Goal: Find specific page/section: Find specific page/section

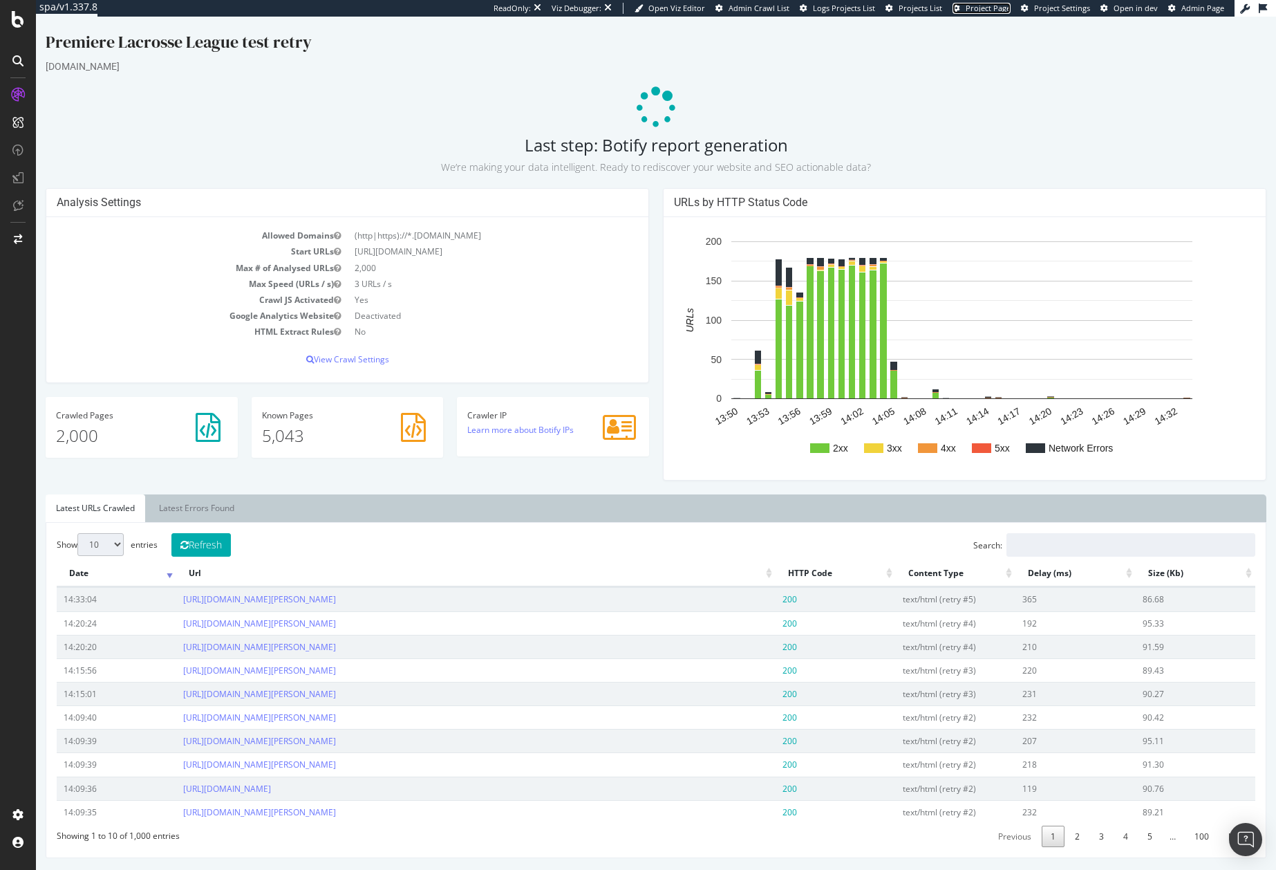
click at [986, 9] on span "Project Page" at bounding box center [988, 8] width 45 height 10
click at [1200, 9] on span "Admin Page" at bounding box center [1202, 8] width 43 height 10
